Goal: Task Accomplishment & Management: Use online tool/utility

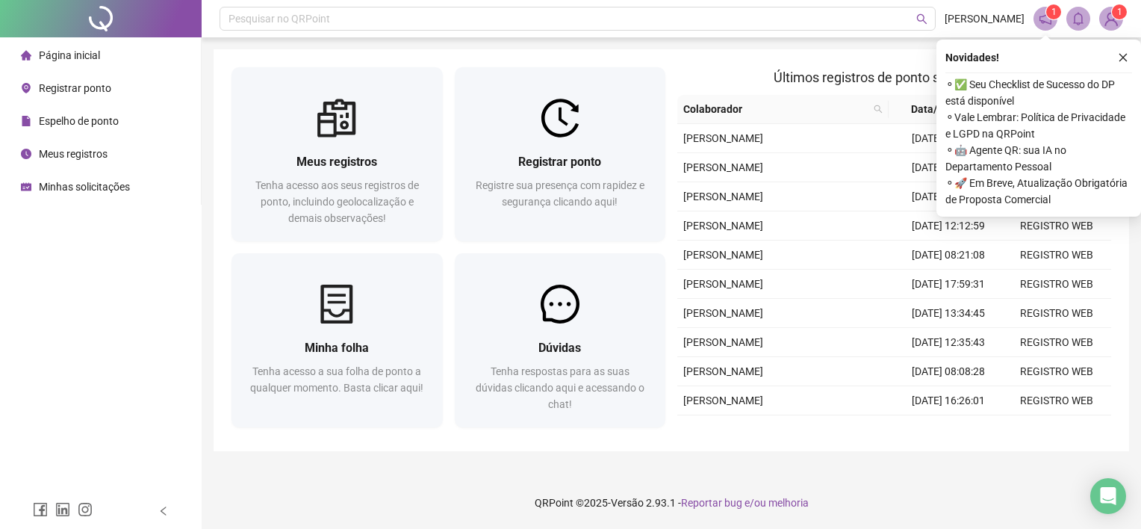
click at [125, 90] on li "Registrar ponto" at bounding box center [100, 88] width 195 height 30
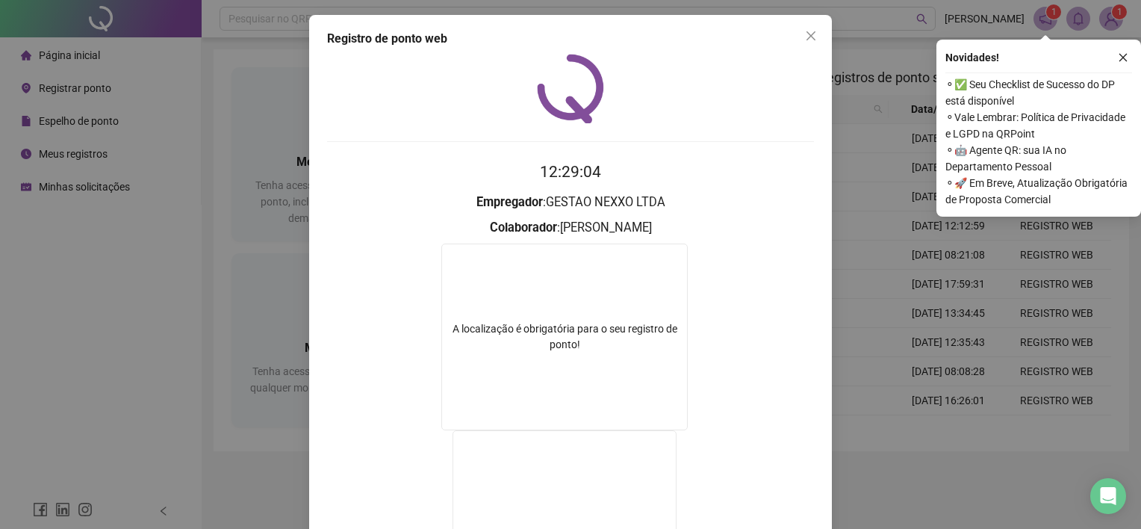
click at [827, 34] on div "Registro de ponto web 12:29:04 Empregador : GESTAO NEXXO LTDA Colaborador : [PE…" at bounding box center [570, 264] width 1141 height 529
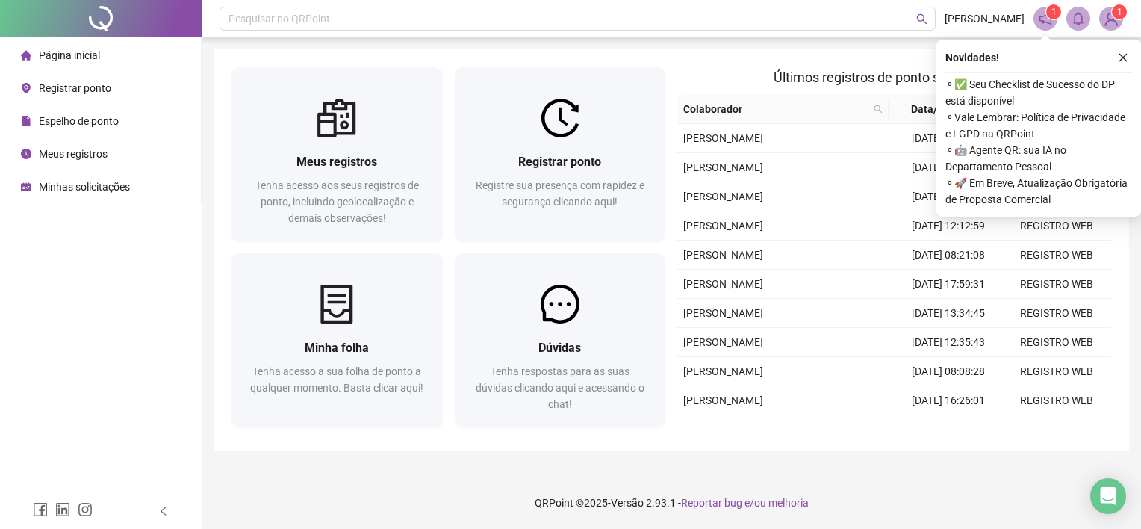
click at [102, 90] on span "Registrar ponto" at bounding box center [75, 88] width 72 height 12
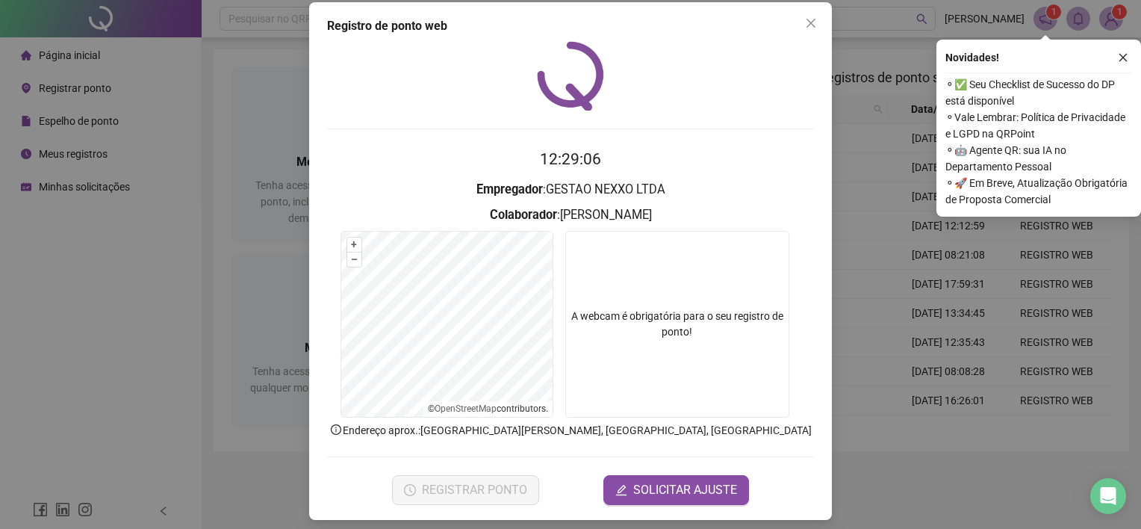
scroll to position [20, 0]
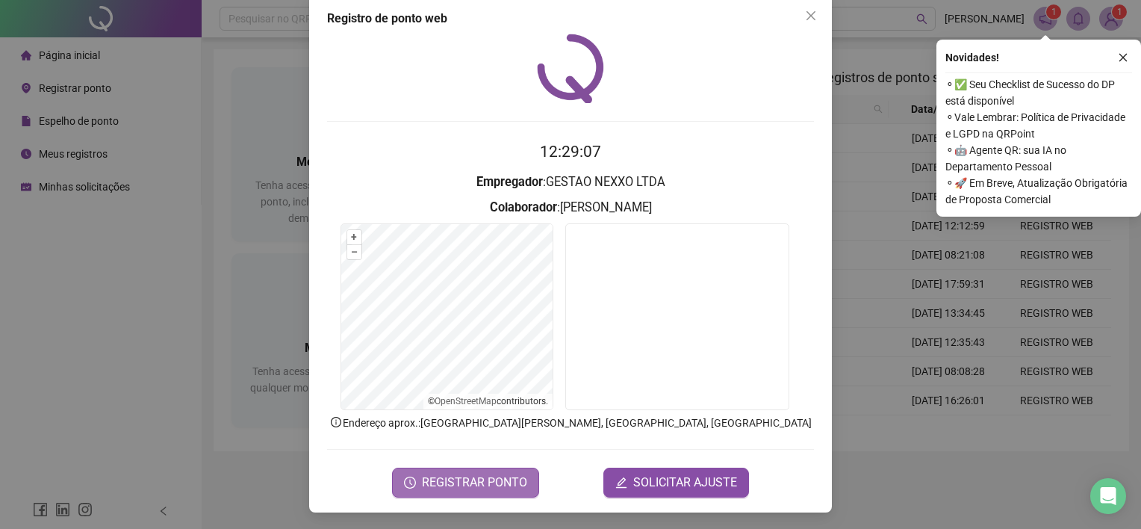
click at [497, 477] on span "REGISTRAR PONTO" at bounding box center [474, 483] width 105 height 18
